Goal: Task Accomplishment & Management: Manage account settings

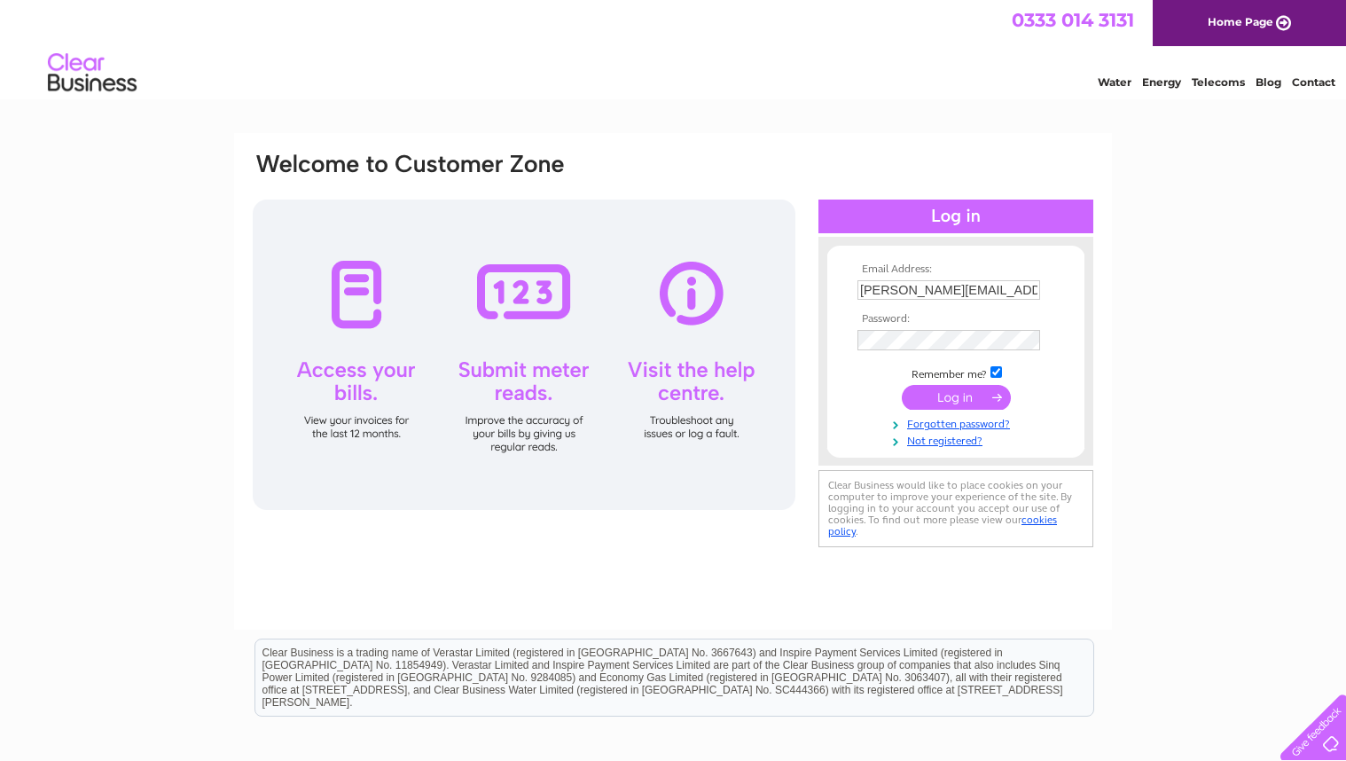
click at [942, 398] on input "submit" at bounding box center [956, 397] width 109 height 25
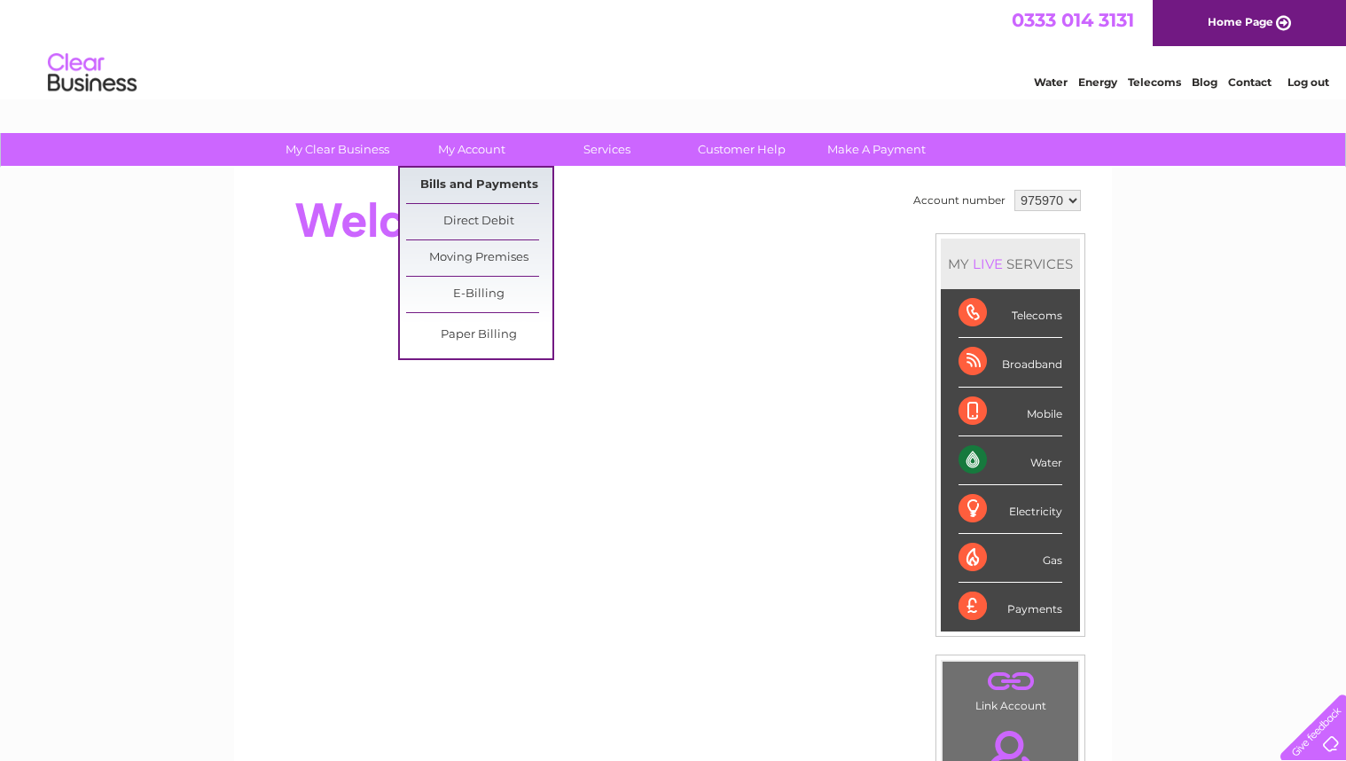
click at [487, 180] on link "Bills and Payments" at bounding box center [479, 185] width 146 height 35
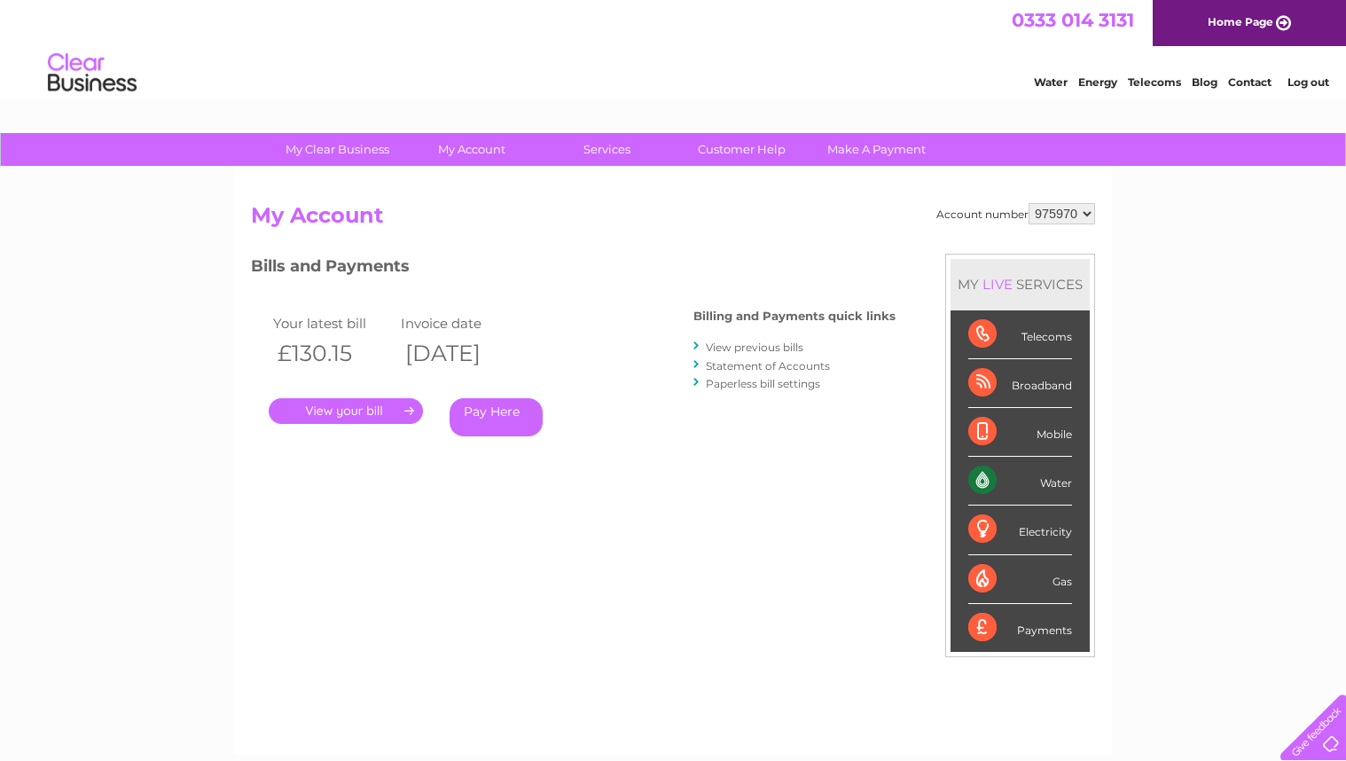
click at [366, 413] on link "." at bounding box center [346, 411] width 154 height 26
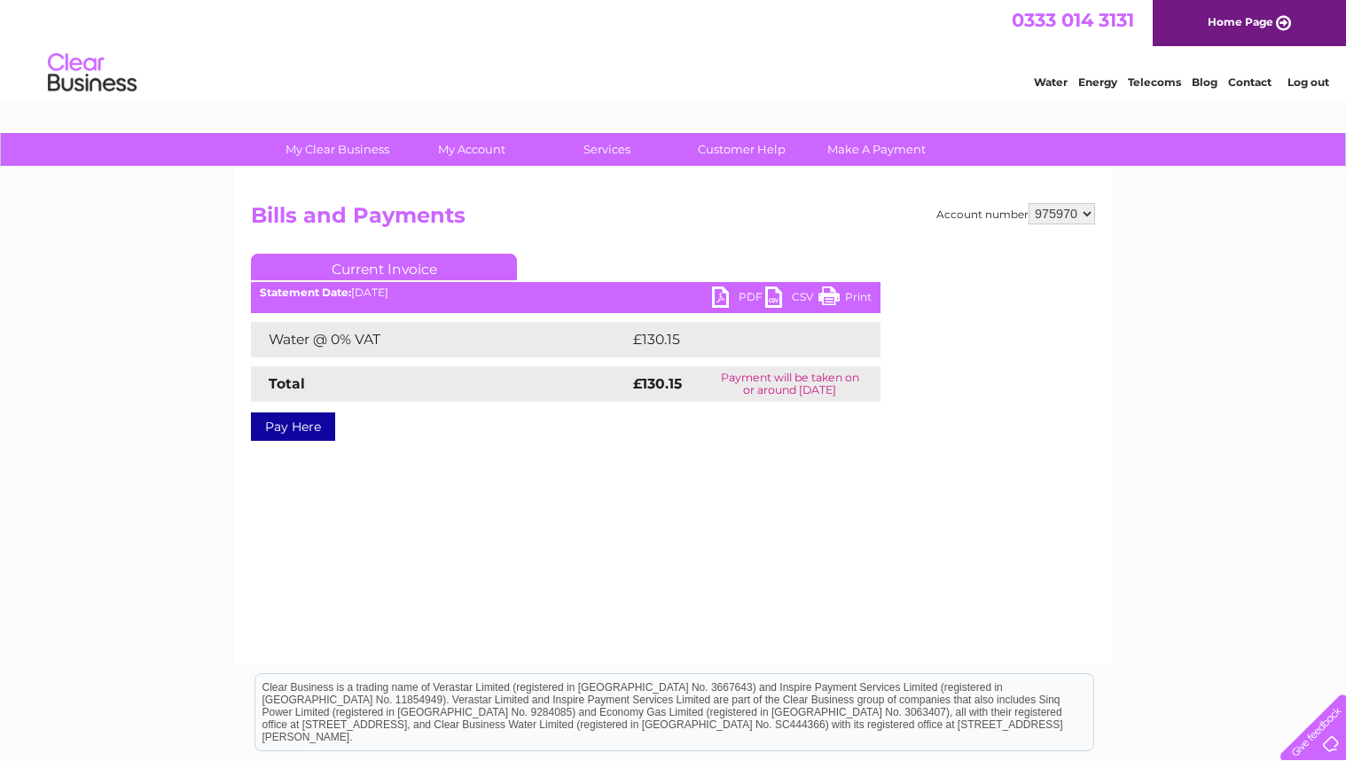
click at [734, 304] on link "PDF" at bounding box center [738, 300] width 53 height 26
